Goal: Task Accomplishment & Management: Use online tool/utility

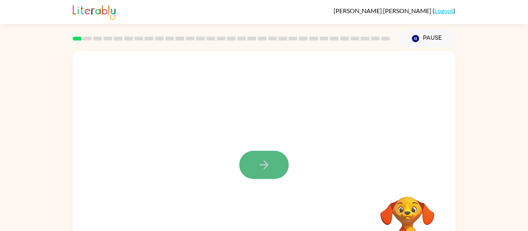
click at [256, 161] on button "button" at bounding box center [263, 165] width 49 height 28
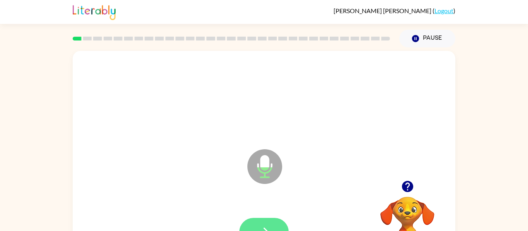
click at [264, 226] on icon "button" at bounding box center [264, 233] width 14 height 14
click at [260, 226] on icon "button" at bounding box center [264, 233] width 14 height 14
click at [267, 226] on icon "button" at bounding box center [264, 233] width 14 height 14
click at [411, 185] on icon "button" at bounding box center [406, 186] width 11 height 11
click at [410, 184] on icon "button" at bounding box center [406, 186] width 11 height 11
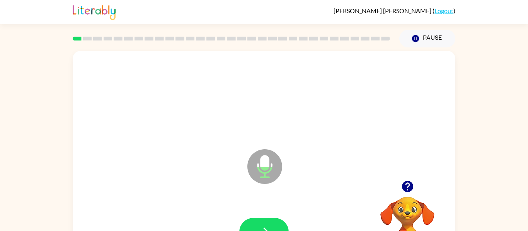
click at [406, 185] on icon "button" at bounding box center [408, 187] width 14 height 14
click at [258, 227] on icon "button" at bounding box center [264, 233] width 14 height 14
click at [257, 226] on icon "button" at bounding box center [264, 233] width 14 height 14
click at [260, 224] on button "button" at bounding box center [263, 232] width 49 height 28
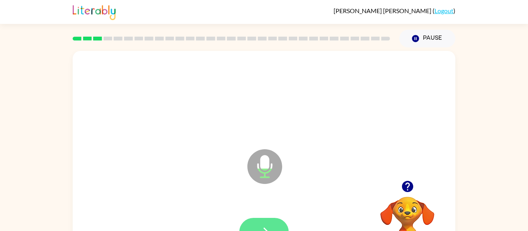
click at [260, 226] on icon "button" at bounding box center [264, 233] width 14 height 14
click at [262, 223] on button "button" at bounding box center [263, 232] width 49 height 28
click at [252, 225] on button "button" at bounding box center [263, 232] width 49 height 28
click at [253, 226] on button "button" at bounding box center [263, 232] width 49 height 28
click at [255, 221] on button "button" at bounding box center [263, 232] width 49 height 28
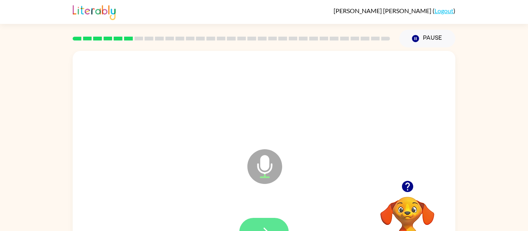
click at [253, 222] on button "button" at bounding box center [263, 232] width 49 height 28
click at [248, 224] on button "button" at bounding box center [263, 232] width 49 height 28
click at [258, 229] on icon "button" at bounding box center [264, 233] width 14 height 14
click at [257, 223] on button "button" at bounding box center [263, 232] width 49 height 28
click at [382, 216] on video "Your browser must support playing .mp4 files to use Literably. Please try using…" at bounding box center [407, 223] width 77 height 77
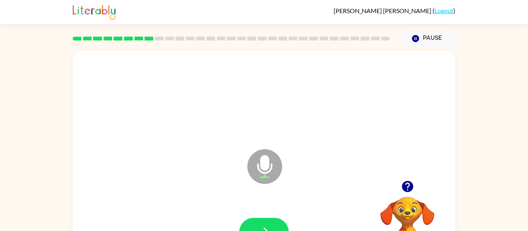
click at [396, 215] on video "Your browser must support playing .mp4 files to use Literably. Please try using…" at bounding box center [407, 223] width 77 height 77
click at [415, 204] on video "Your browser must support playing .mp4 files to use Literably. Please try using…" at bounding box center [407, 223] width 77 height 77
click at [404, 183] on icon "button" at bounding box center [408, 187] width 14 height 14
click at [253, 228] on button "button" at bounding box center [263, 232] width 49 height 28
click at [258, 225] on button "button" at bounding box center [263, 232] width 49 height 28
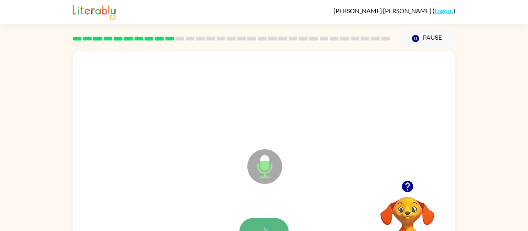
click at [258, 218] on button "button" at bounding box center [263, 232] width 49 height 28
click at [265, 227] on icon "button" at bounding box center [264, 233] width 14 height 14
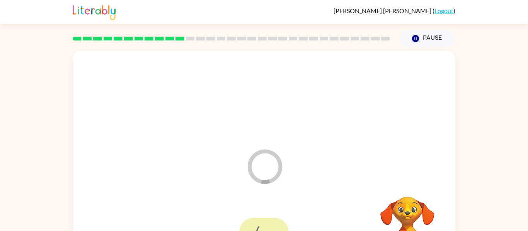
click at [203, 53] on div "Loader Your response is being sent to our graders" at bounding box center [264, 161] width 382 height 221
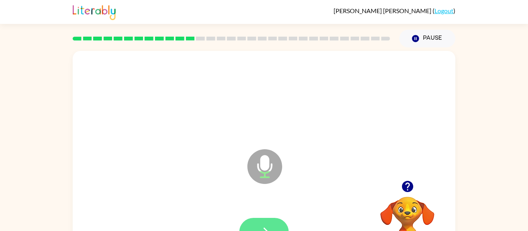
click at [267, 230] on icon "button" at bounding box center [264, 233] width 14 height 14
click at [270, 220] on button "button" at bounding box center [263, 232] width 49 height 28
click at [269, 223] on button "button" at bounding box center [263, 232] width 49 height 28
click at [262, 226] on icon "button" at bounding box center [264, 233] width 14 height 14
click at [251, 220] on button "button" at bounding box center [263, 232] width 49 height 28
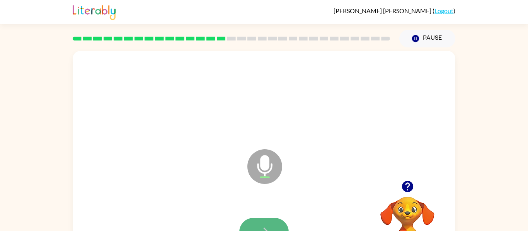
click at [251, 220] on button "button" at bounding box center [263, 232] width 49 height 28
drag, startPoint x: 251, startPoint y: 220, endPoint x: 256, endPoint y: 223, distance: 5.6
click at [256, 223] on button "button" at bounding box center [263, 232] width 49 height 28
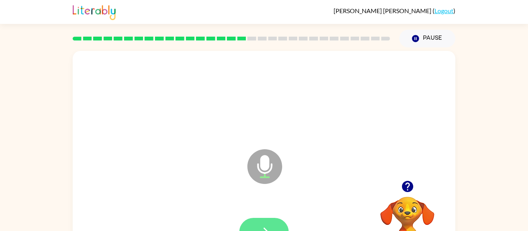
click at [256, 223] on button "button" at bounding box center [263, 232] width 49 height 28
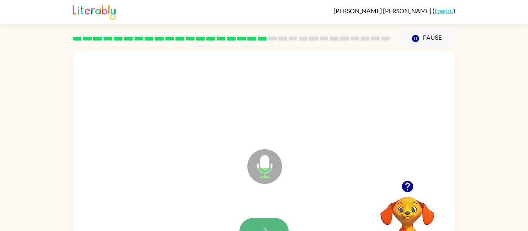
click at [265, 226] on icon "button" at bounding box center [264, 233] width 14 height 14
click at [264, 226] on icon "button" at bounding box center [264, 233] width 14 height 14
click at [264, 224] on button "button" at bounding box center [263, 232] width 49 height 28
click at [263, 225] on button "button" at bounding box center [263, 232] width 49 height 28
click at [262, 225] on button "button" at bounding box center [263, 232] width 49 height 28
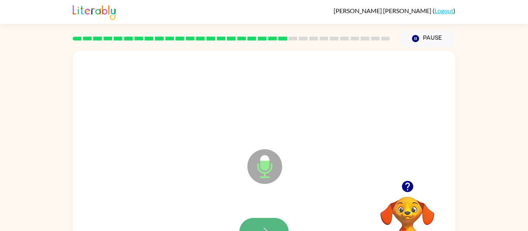
click at [263, 226] on icon "button" at bounding box center [264, 233] width 14 height 14
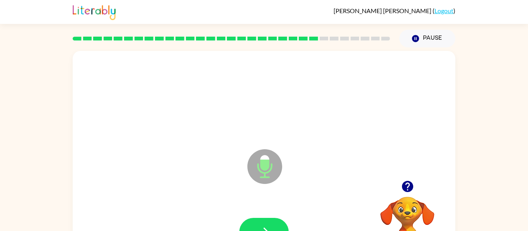
click at [263, 226] on icon "button" at bounding box center [264, 233] width 14 height 14
click at [249, 226] on button "button" at bounding box center [263, 232] width 49 height 28
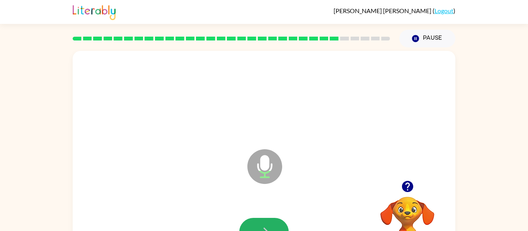
click at [249, 226] on button "button" at bounding box center [263, 232] width 49 height 28
click at [247, 226] on button "button" at bounding box center [263, 232] width 49 height 28
click at [250, 226] on button "button" at bounding box center [263, 232] width 49 height 28
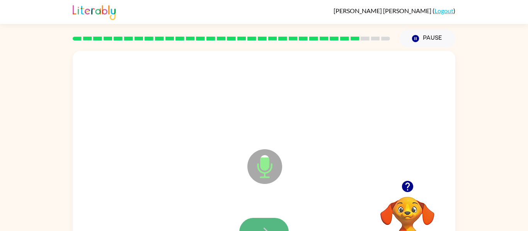
click at [248, 225] on button "button" at bounding box center [263, 232] width 49 height 28
click at [248, 226] on button "button" at bounding box center [263, 232] width 49 height 28
click at [248, 225] on button "button" at bounding box center [263, 232] width 49 height 28
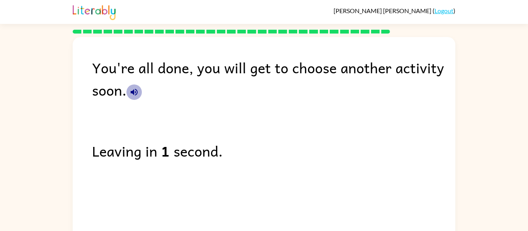
click at [133, 92] on icon "button" at bounding box center [134, 92] width 7 height 7
